Goal: Register for event/course

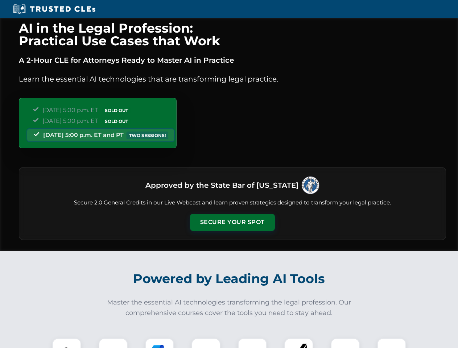
click at [232, 222] on button "Secure Your Spot" at bounding box center [232, 222] width 85 height 17
click at [67, 343] on img at bounding box center [66, 352] width 21 height 21
